Goal: Task Accomplishment & Management: Manage account settings

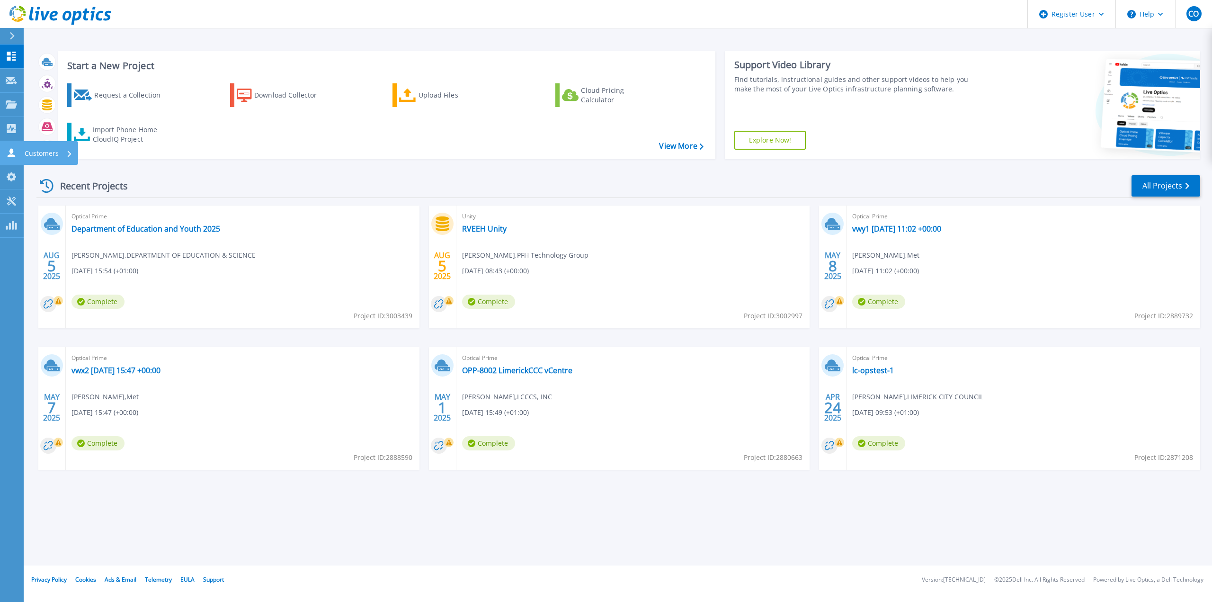
click at [38, 151] on p "Customers" at bounding box center [42, 153] width 34 height 25
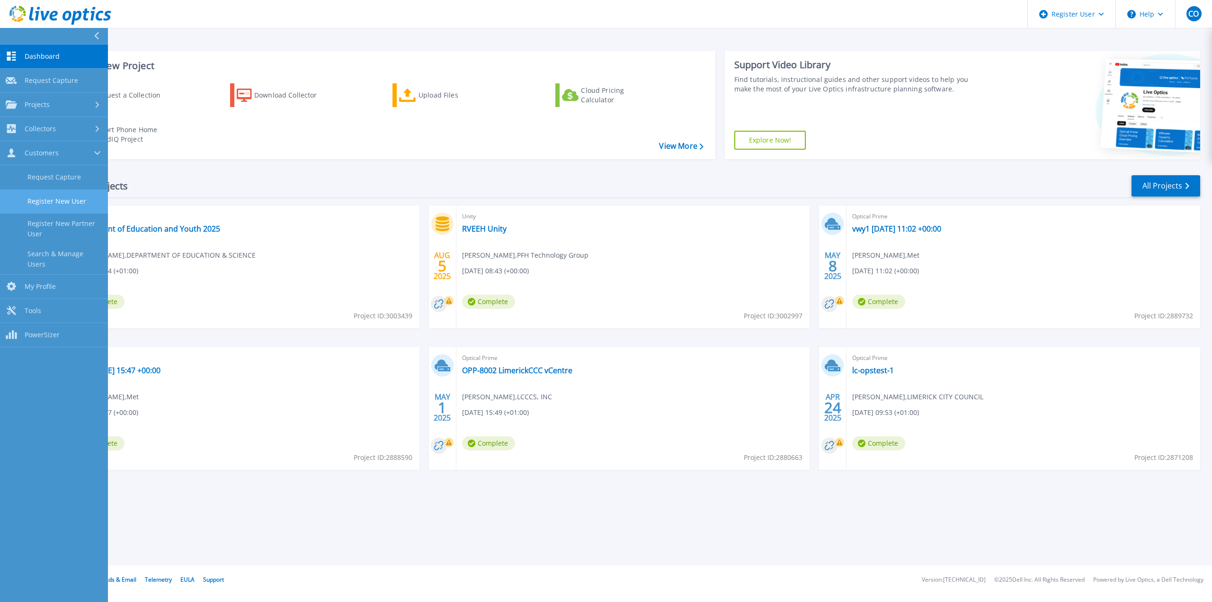
click at [60, 200] on link "Register New User" at bounding box center [54, 201] width 108 height 24
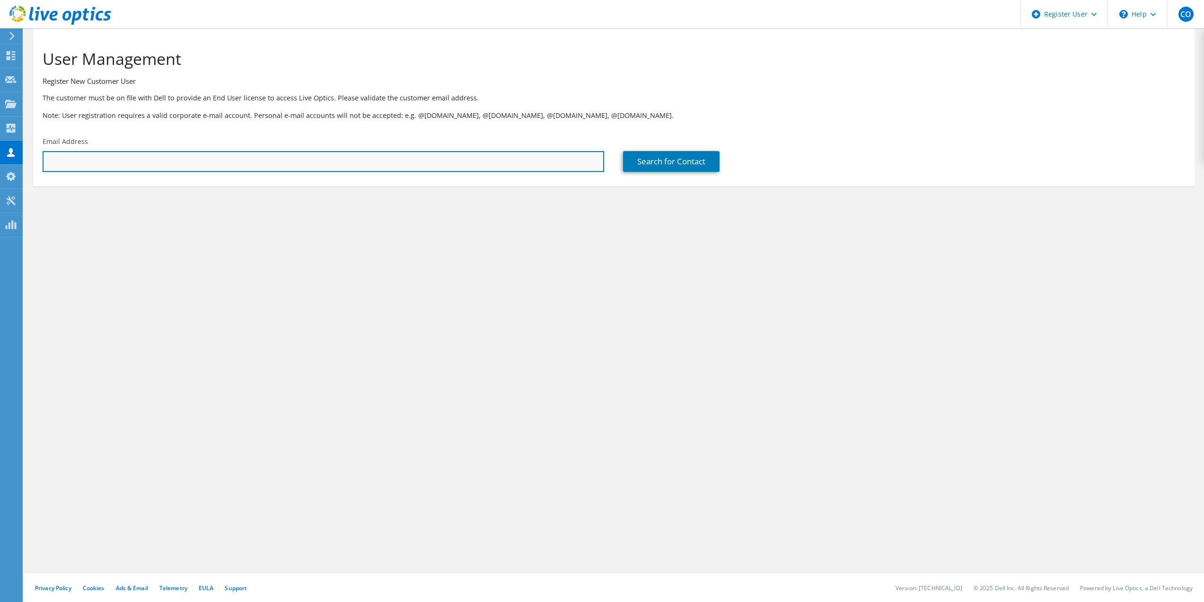
click at [122, 171] on input "text" at bounding box center [324, 161] width 562 height 21
paste input "aidan.macintyre@atu.ie"
type input "[EMAIL_ADDRESS][PERSON_NAME][DOMAIN_NAME]"
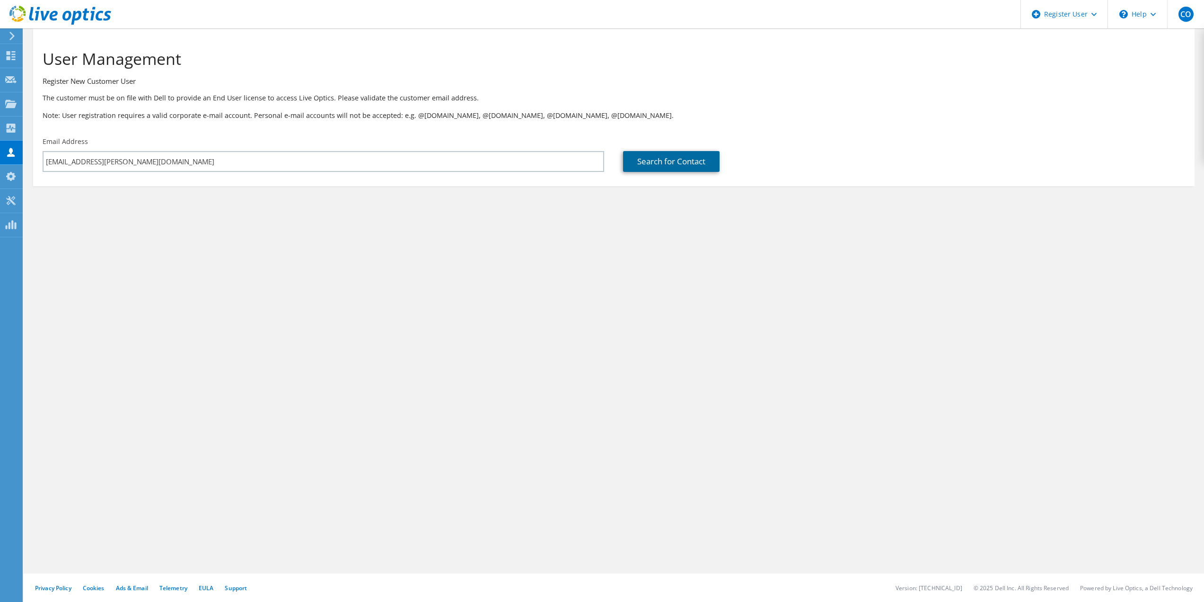
click at [687, 160] on link "Search for Contact" at bounding box center [671, 161] width 97 height 21
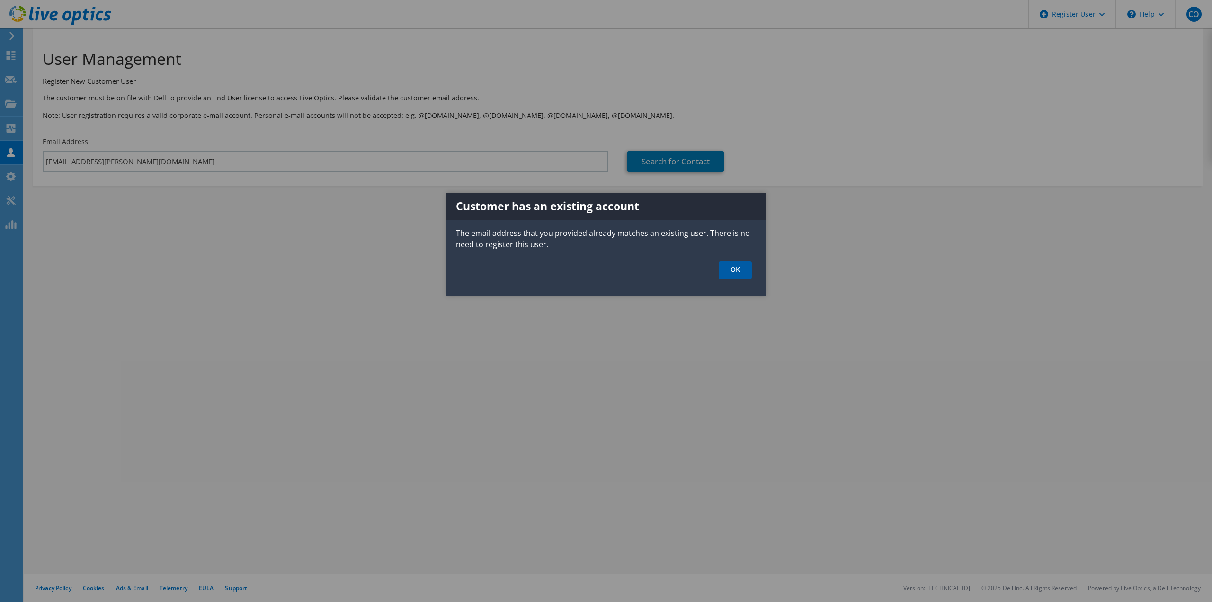
click at [738, 276] on link "OK" at bounding box center [734, 270] width 33 height 18
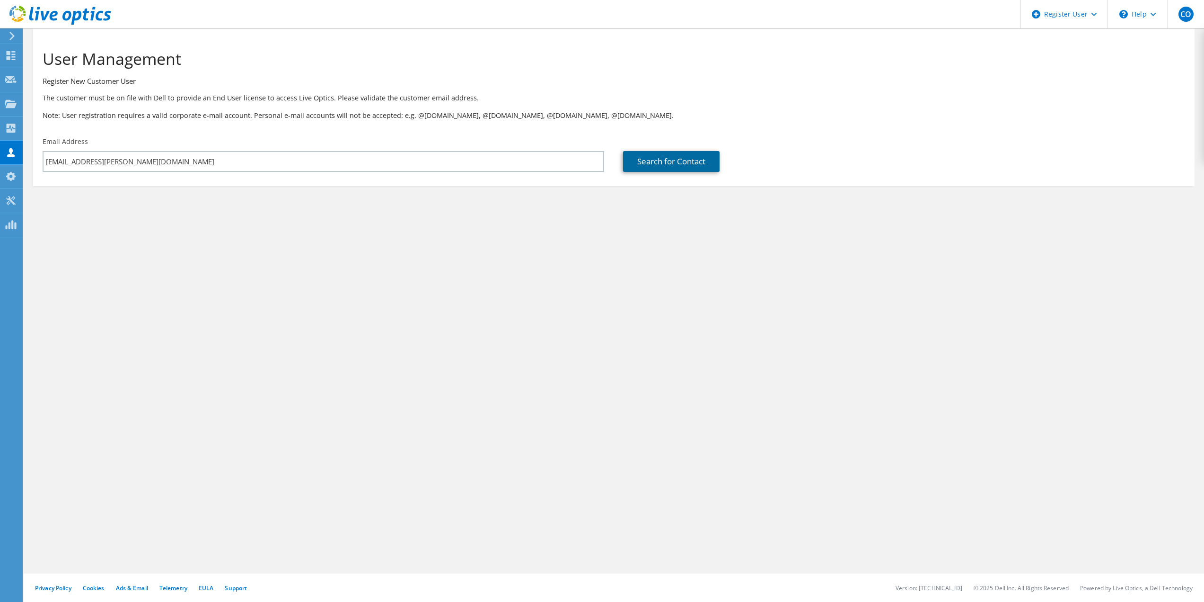
click at [652, 162] on link "Search for Contact" at bounding box center [671, 161] width 97 height 21
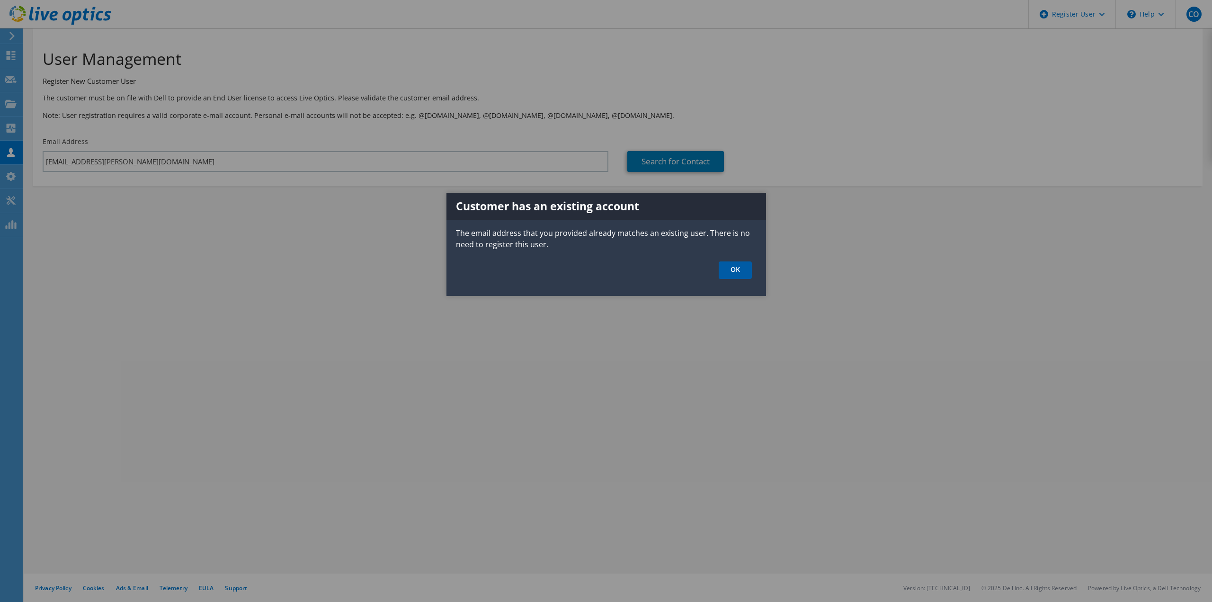
click at [739, 273] on link "OK" at bounding box center [734, 270] width 33 height 18
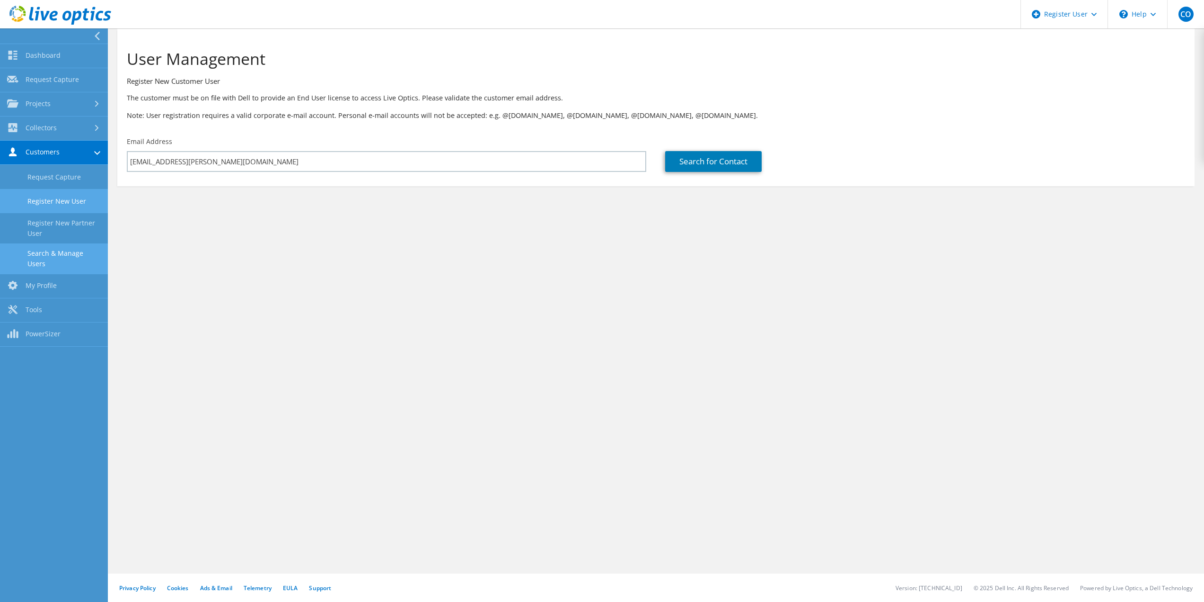
click at [67, 257] on link "Search & Manage Users" at bounding box center [54, 258] width 108 height 30
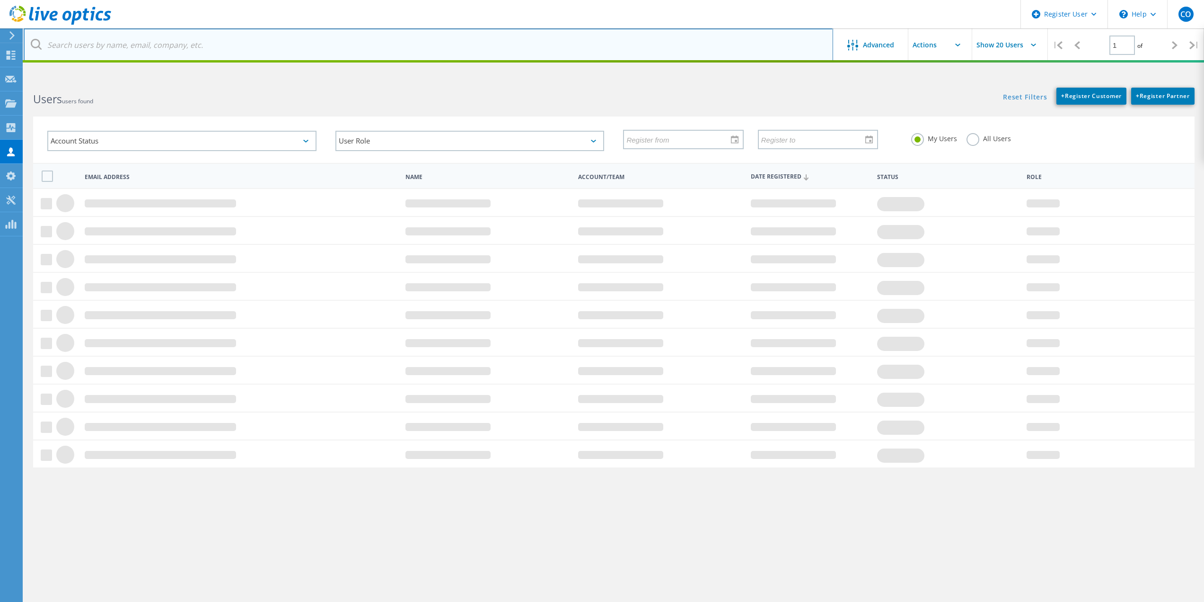
click at [144, 40] on input "text" at bounding box center [429, 44] width 810 height 33
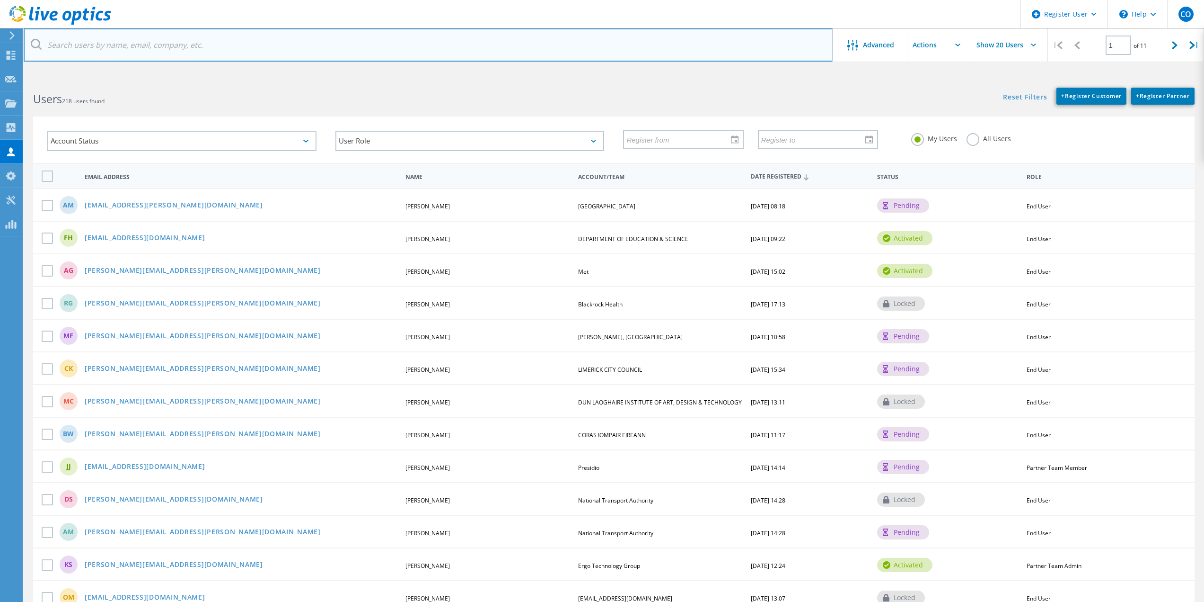
paste input "[EMAIL_ADDRESS][PERSON_NAME][DOMAIN_NAME]"
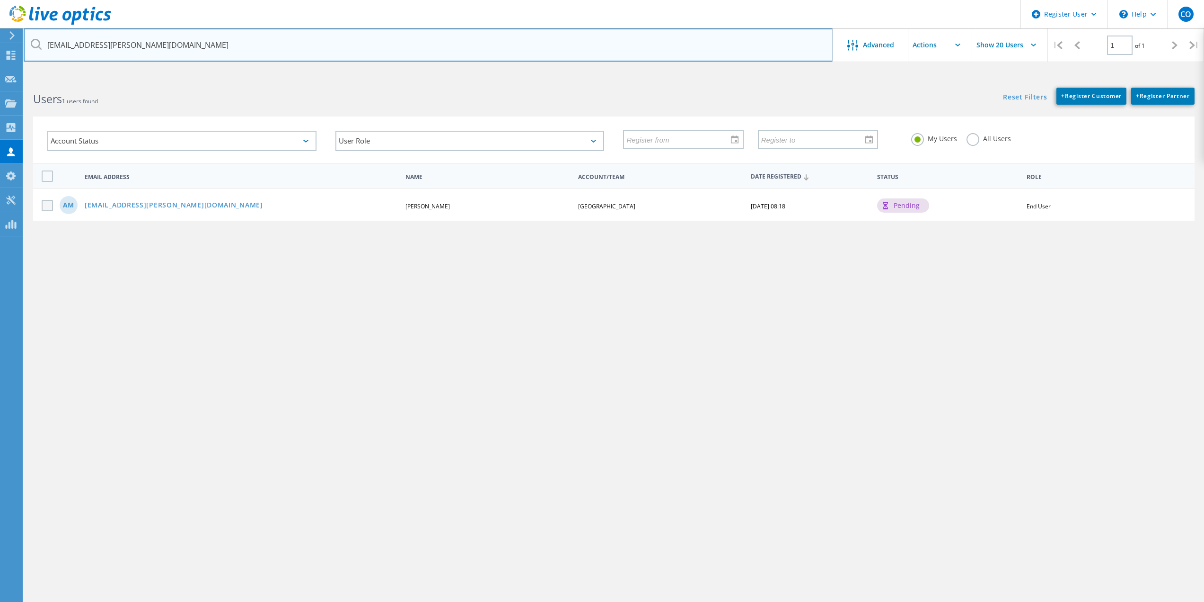
type input "[EMAIL_ADDRESS][PERSON_NAME][DOMAIN_NAME]"
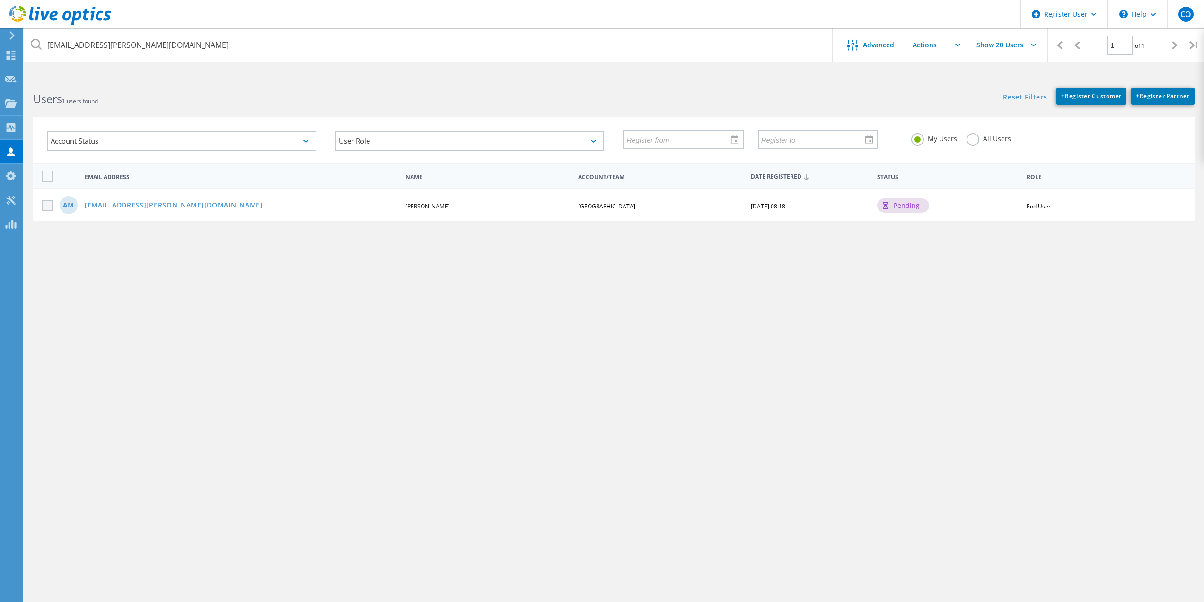
click at [50, 208] on label at bounding box center [49, 205] width 15 height 11
click at [0, 0] on input "checkbox" at bounding box center [0, 0] width 0 height 0
click at [1082, 210] on div "AM aidan.macintyre@atu.ie Aidan MacIntyre ATLANTIC TECHNOLOGICAL UNIVERSITY 08/…" at bounding box center [614, 205] width 1162 height 34
click at [1073, 97] on span "+ Register Customer" at bounding box center [1092, 96] width 61 height 8
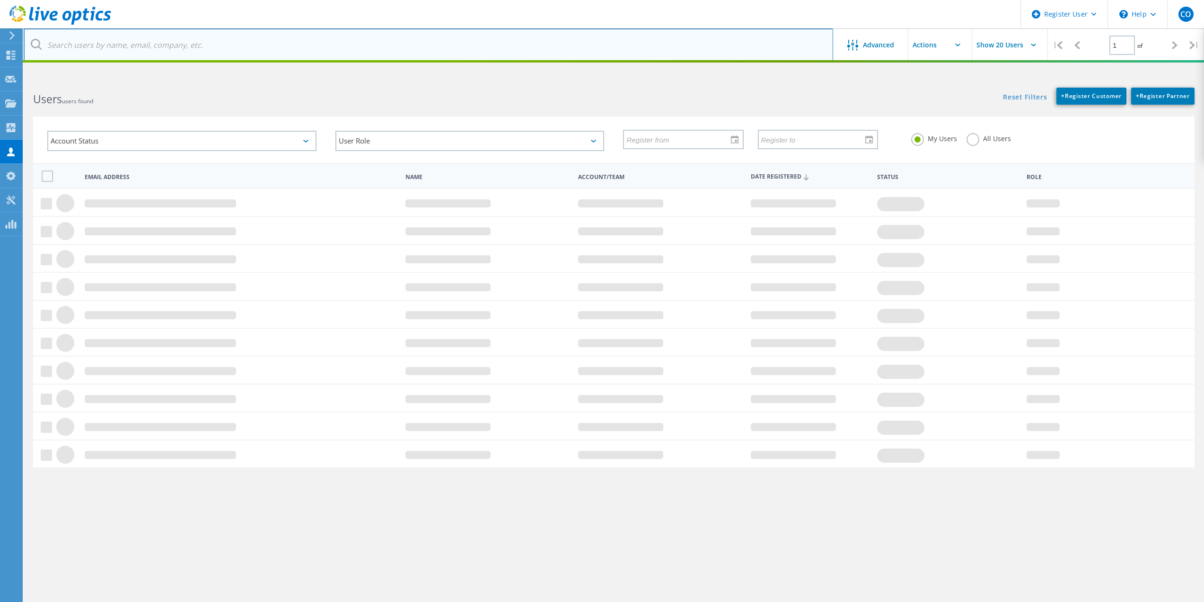
click at [119, 36] on input "text" at bounding box center [429, 44] width 810 height 33
paste input "[EMAIL_ADDRESS][PERSON_NAME][DOMAIN_NAME]"
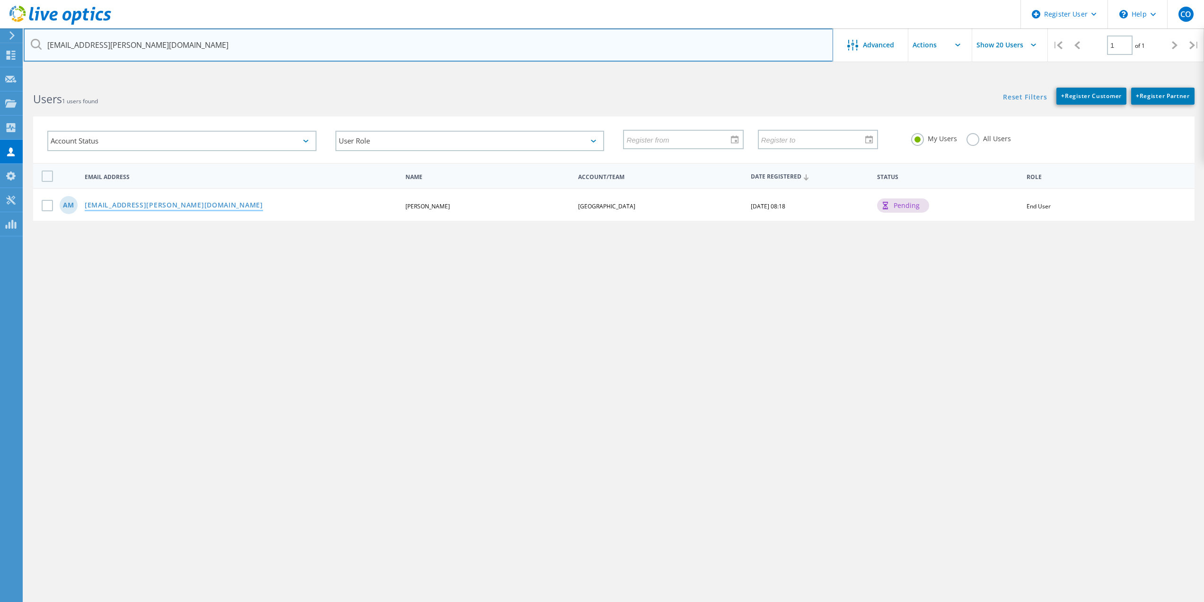
type input "[EMAIL_ADDRESS][PERSON_NAME][DOMAIN_NAME]"
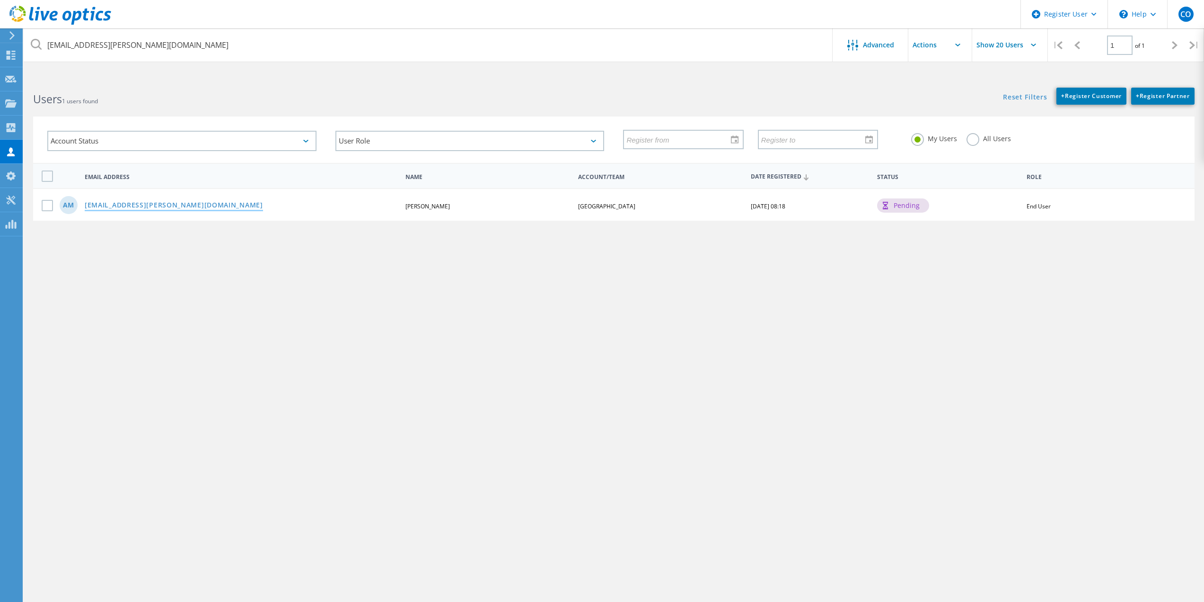
click at [123, 205] on link "[EMAIL_ADDRESS][PERSON_NAME][DOMAIN_NAME]" at bounding box center [174, 206] width 178 height 8
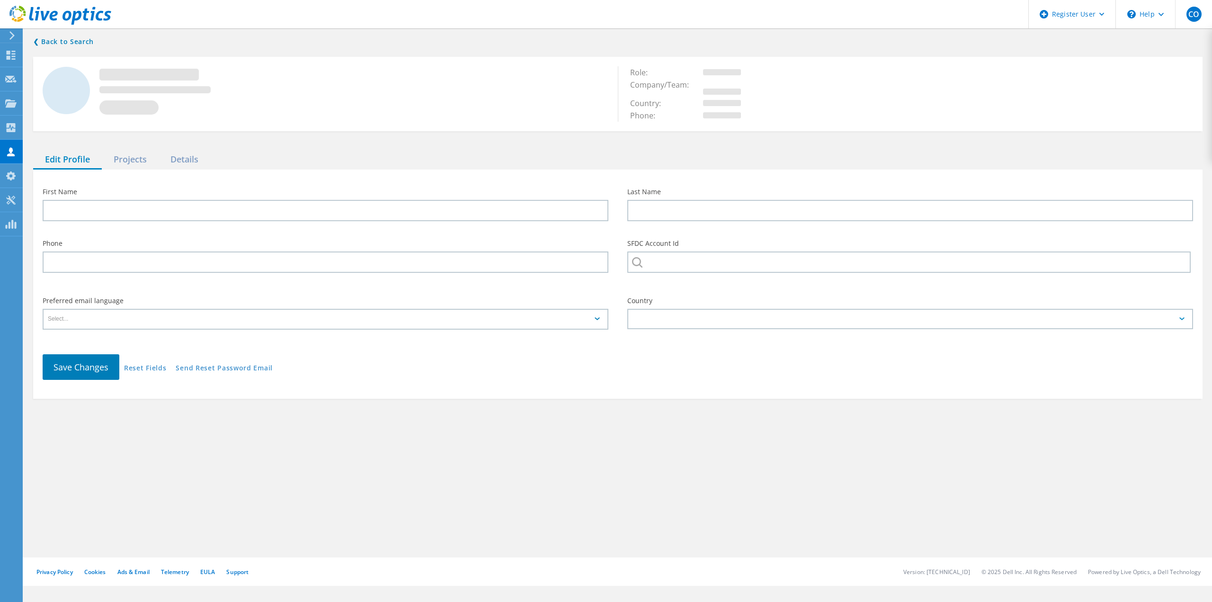
type input "[PERSON_NAME]"
type input "[GEOGRAPHIC_DATA]"
type input "English"
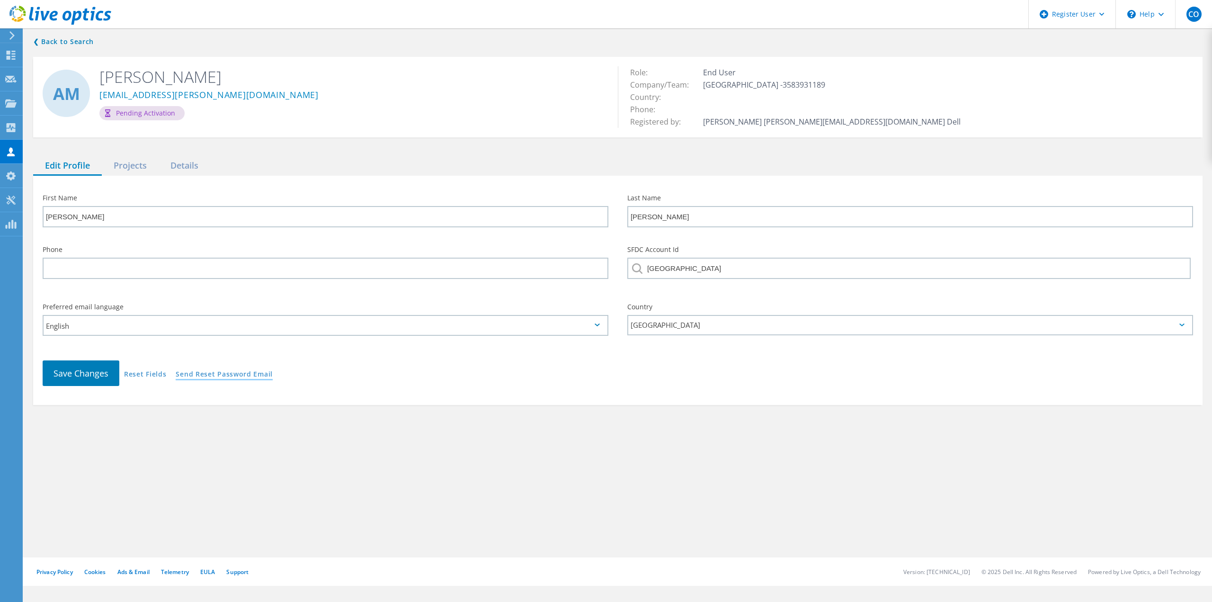
click at [223, 377] on link "Send Reset Password Email" at bounding box center [224, 375] width 97 height 8
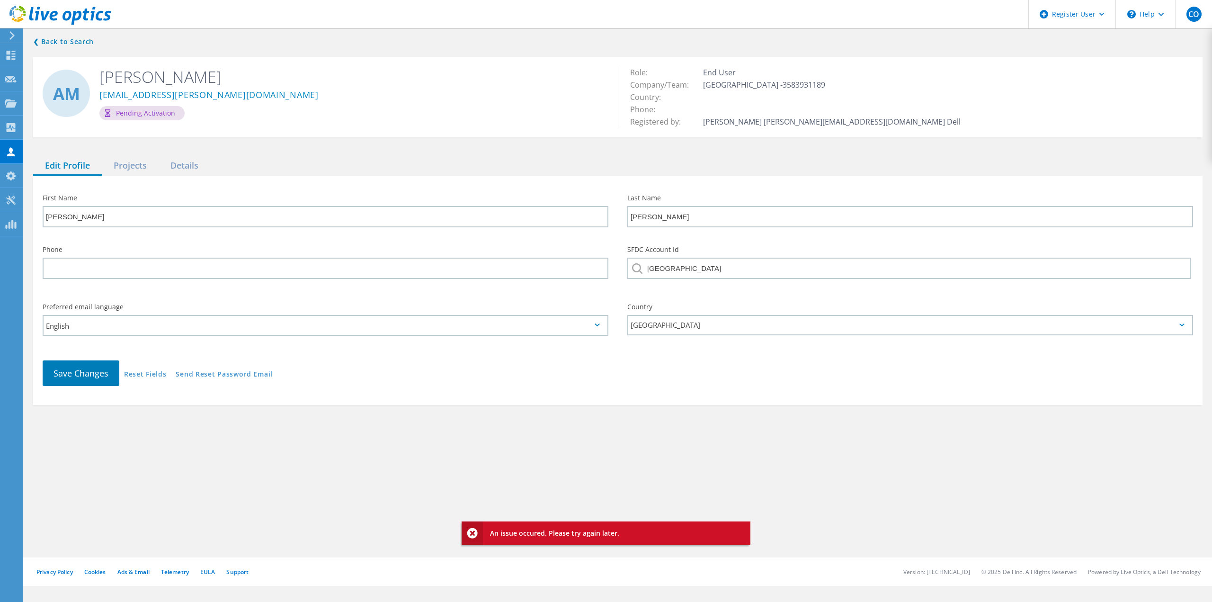
click at [152, 419] on div "❮ Back to Search AM [PERSON_NAME] [EMAIL_ADDRESS][PERSON_NAME][DOMAIN_NAME] Pen…" at bounding box center [618, 292] width 1188 height 531
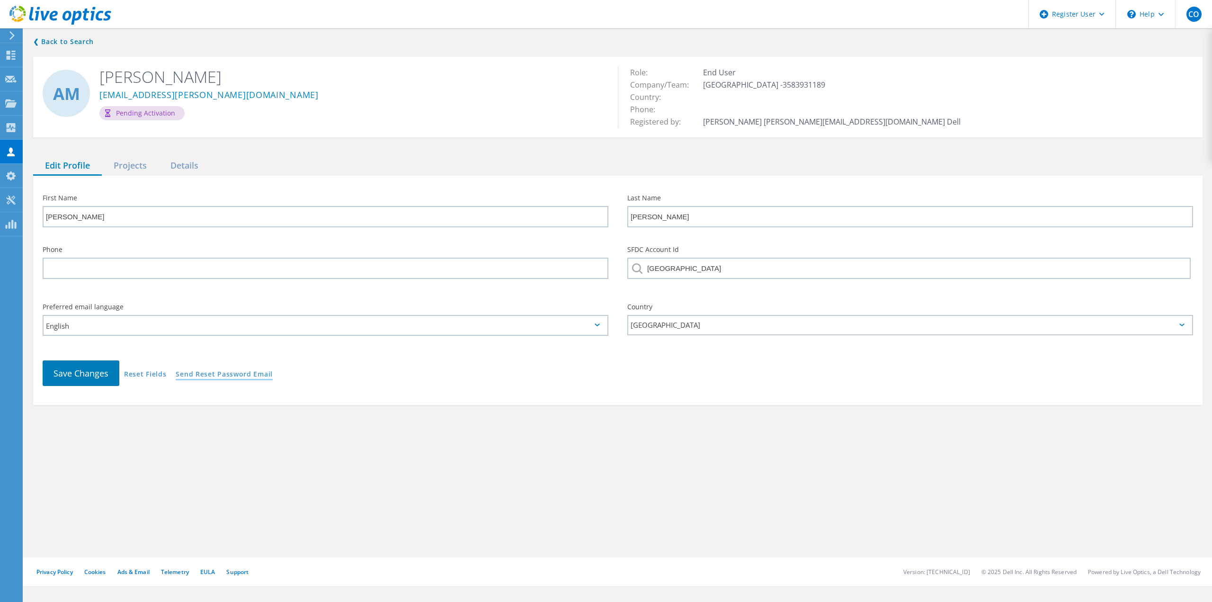
click at [222, 376] on link "Send Reset Password Email" at bounding box center [224, 375] width 97 height 8
click at [234, 371] on link "Send Reset Password Email" at bounding box center [224, 375] width 97 height 8
click at [207, 378] on link "Send Reset Password Email" at bounding box center [224, 375] width 97 height 8
